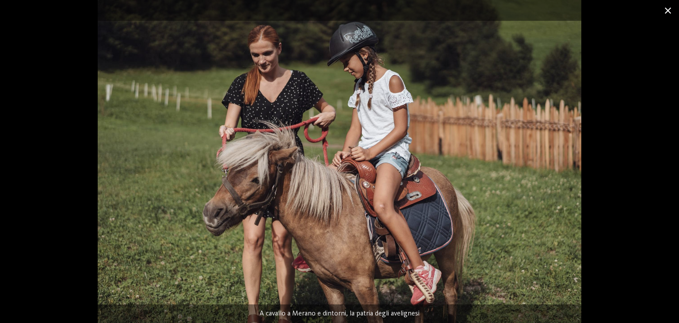
click at [672, 11] on span at bounding box center [668, 10] width 22 height 21
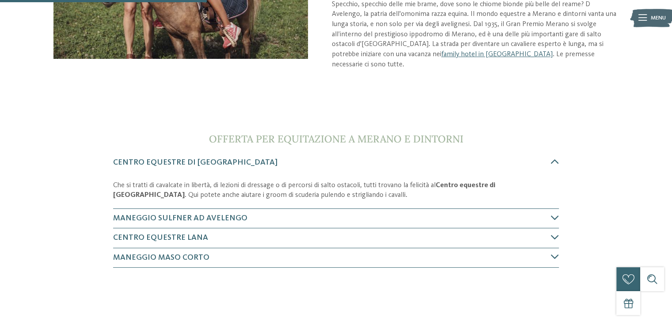
scroll to position [221, 0]
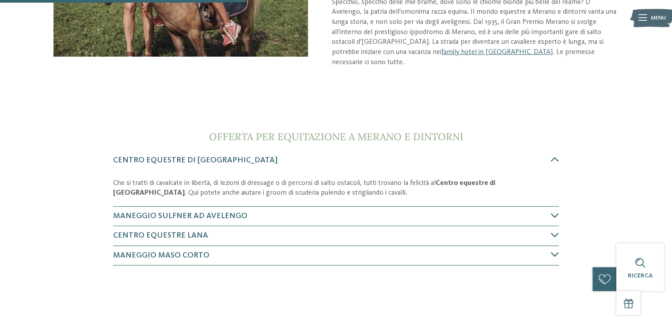
click at [551, 255] on icon at bounding box center [555, 254] width 8 height 8
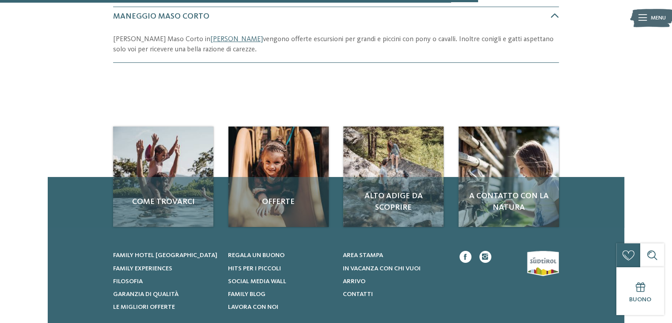
scroll to position [461, 0]
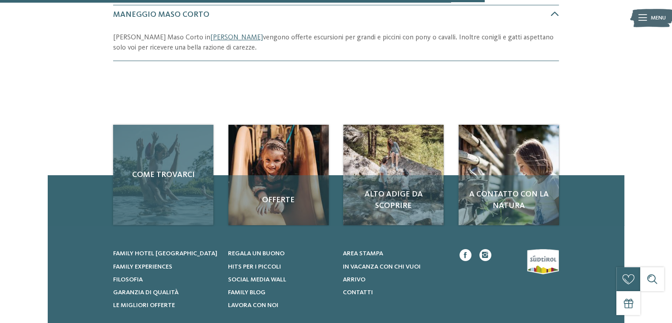
click at [152, 171] on span "Come trovarci" at bounding box center [163, 174] width 84 height 11
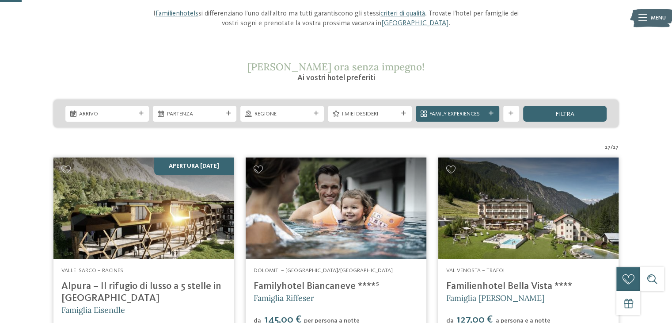
scroll to position [133, 0]
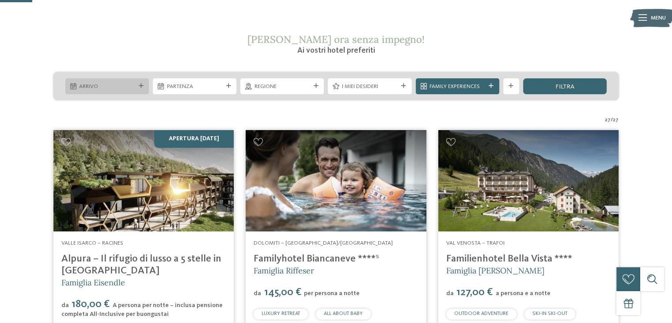
click at [141, 89] on div "Arrivo" at bounding box center [107, 86] width 84 height 16
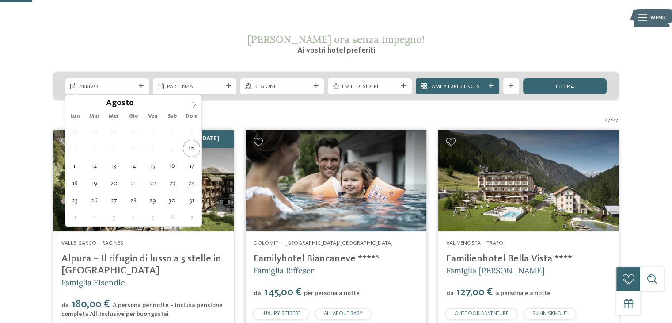
type div "14.08.2025"
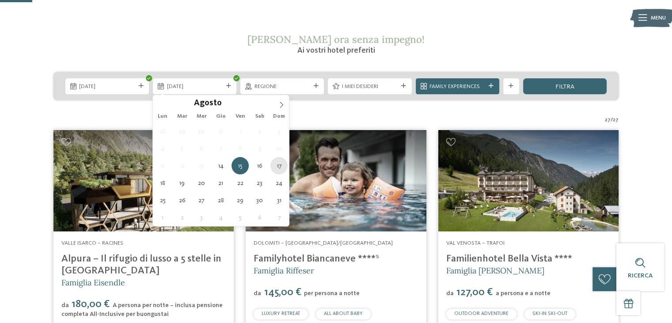
type div "17.08.2025"
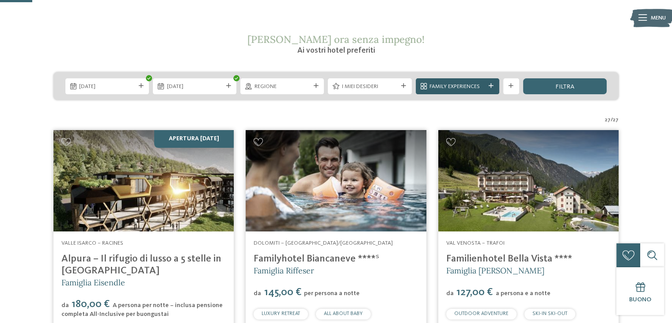
click at [492, 88] on icon at bounding box center [491, 86] width 5 height 5
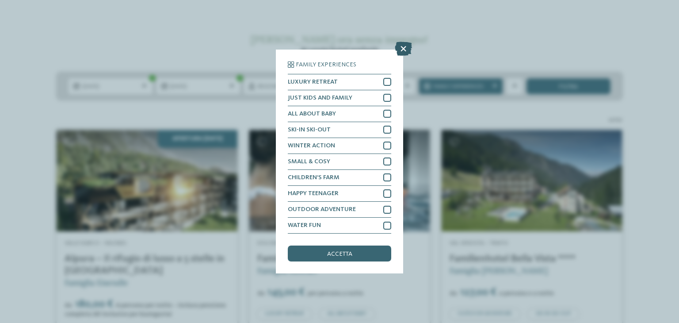
click at [400, 50] on icon at bounding box center [403, 49] width 17 height 14
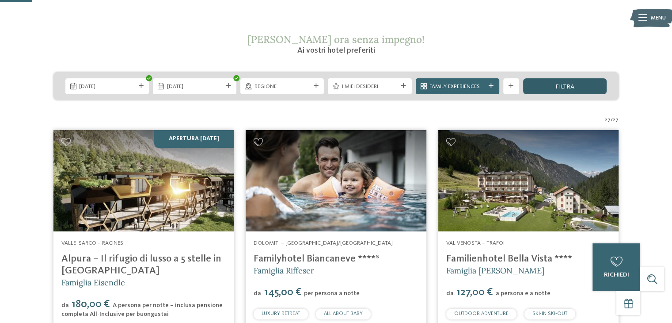
click at [546, 91] on div "filtra" at bounding box center [565, 86] width 84 height 16
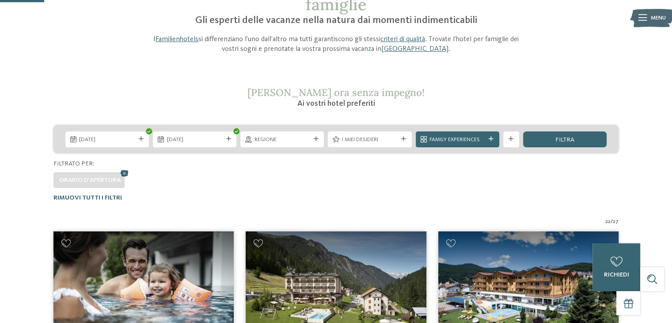
scroll to position [0, 0]
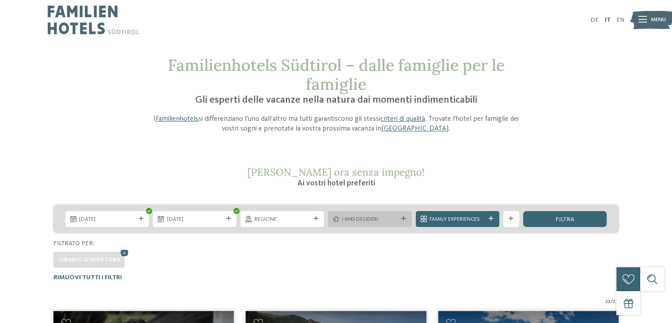
click at [401, 219] on icon at bounding box center [403, 218] width 5 height 5
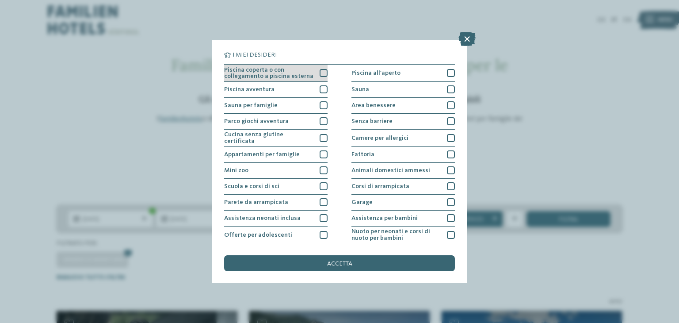
click at [323, 75] on div at bounding box center [323, 73] width 8 height 8
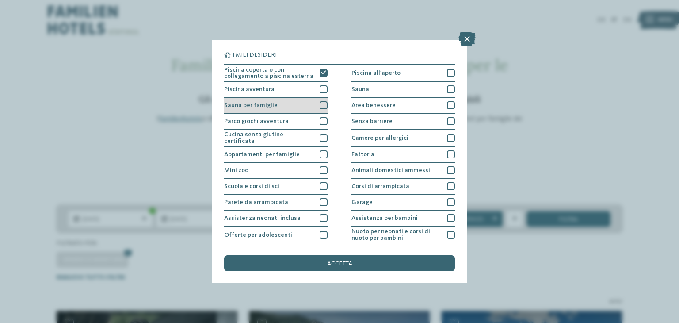
click at [321, 106] on div at bounding box center [323, 105] width 8 height 8
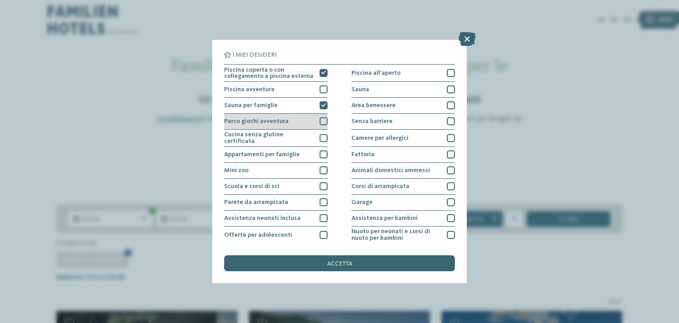
click at [322, 121] on div at bounding box center [323, 121] width 8 height 8
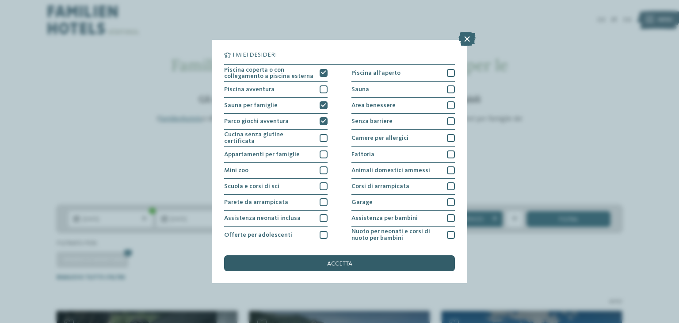
click at [348, 266] on span "accetta" at bounding box center [339, 263] width 25 height 6
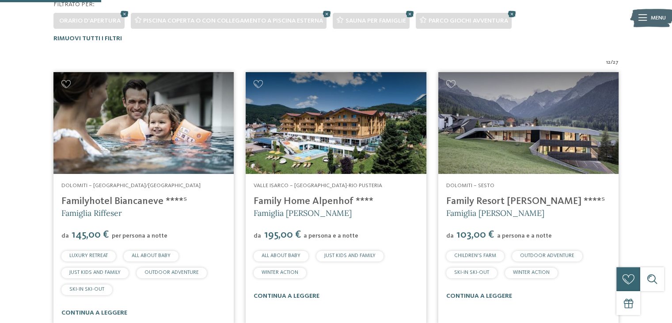
scroll to position [256, 0]
